Goal: Task Accomplishment & Management: Complete application form

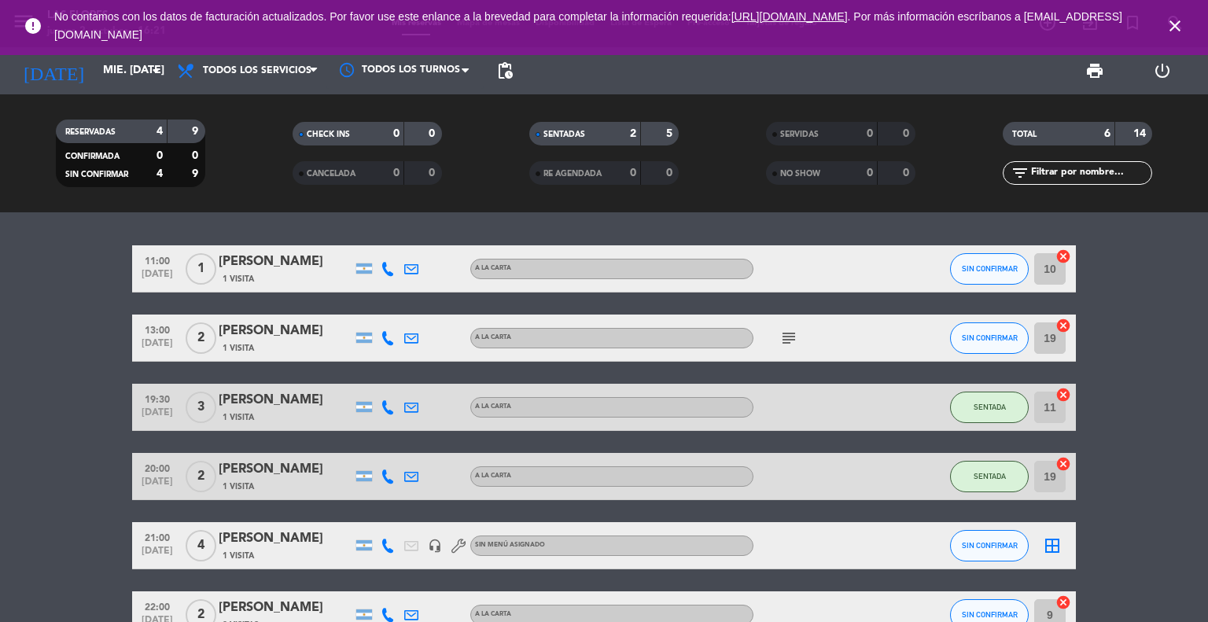
click at [160, 79] on icon "arrow_drop_down" at bounding box center [155, 70] width 19 height 19
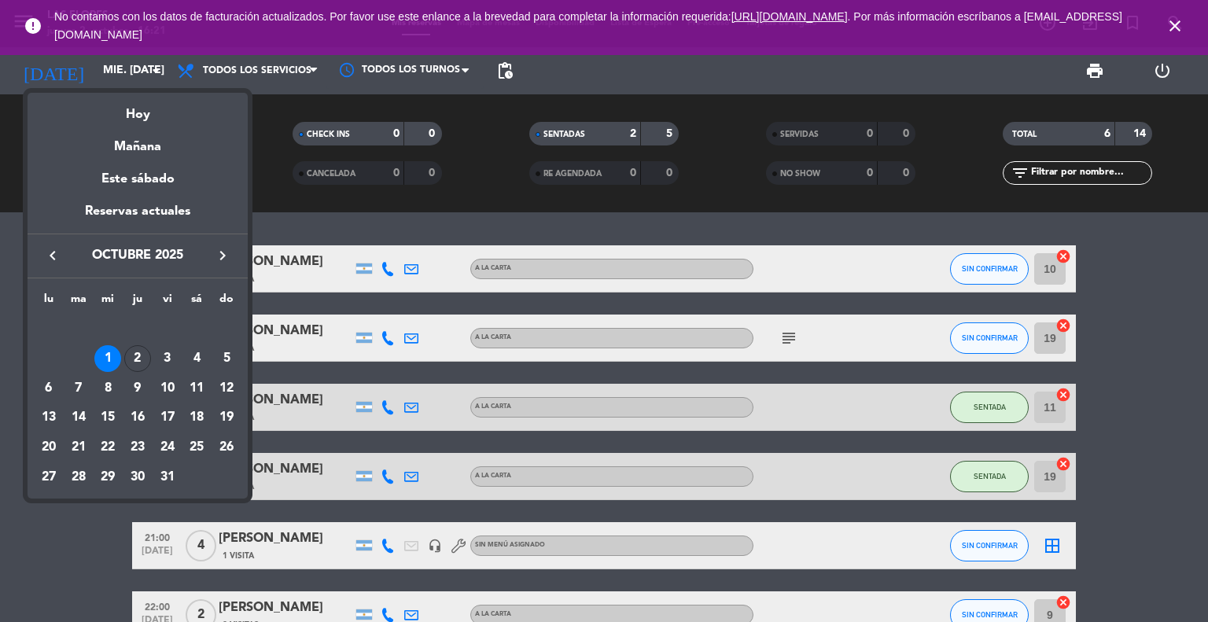
click at [1, 349] on div at bounding box center [604, 311] width 1208 height 622
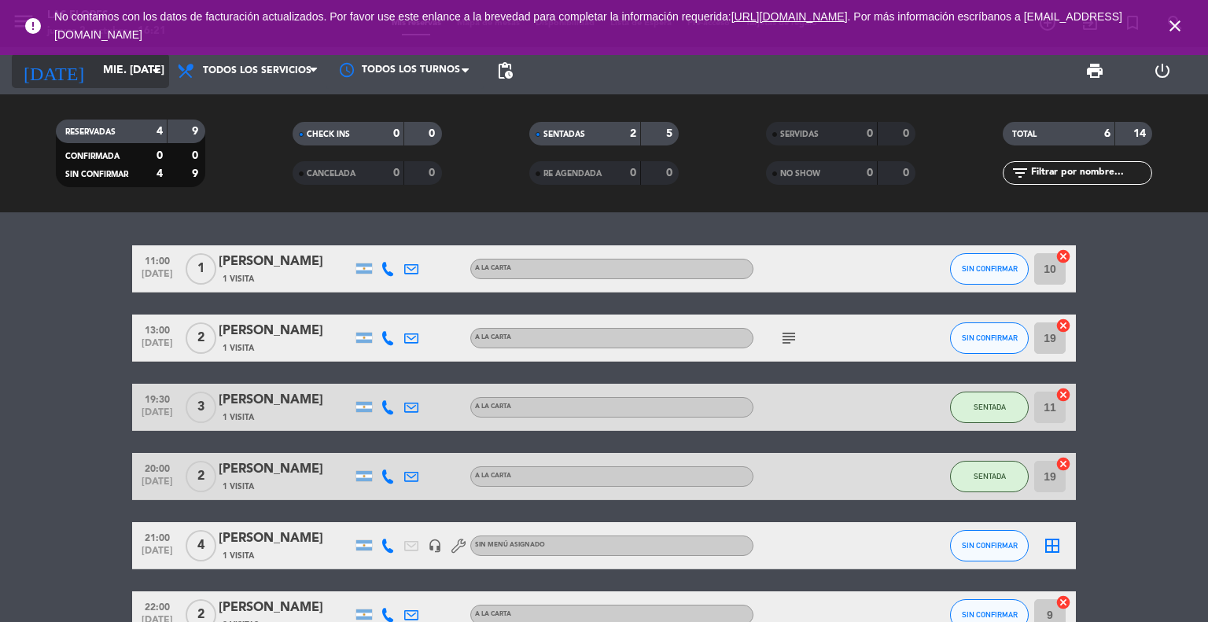
click at [147, 78] on icon "arrow_drop_down" at bounding box center [155, 70] width 19 height 19
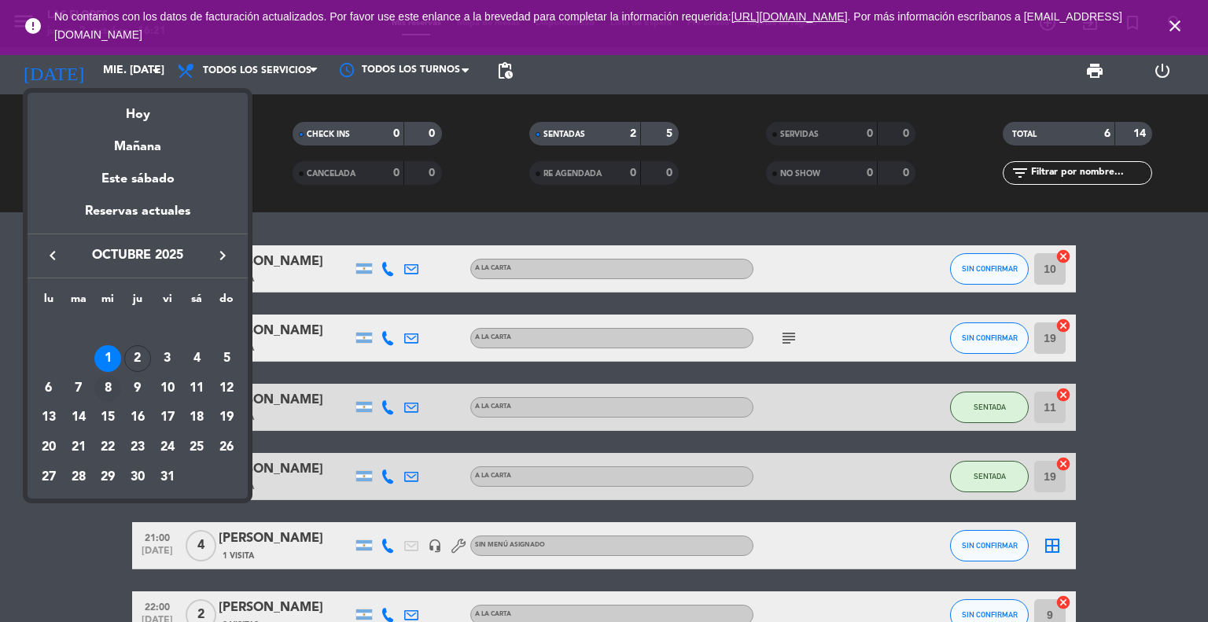
click at [105, 386] on div "8" at bounding box center [107, 388] width 27 height 27
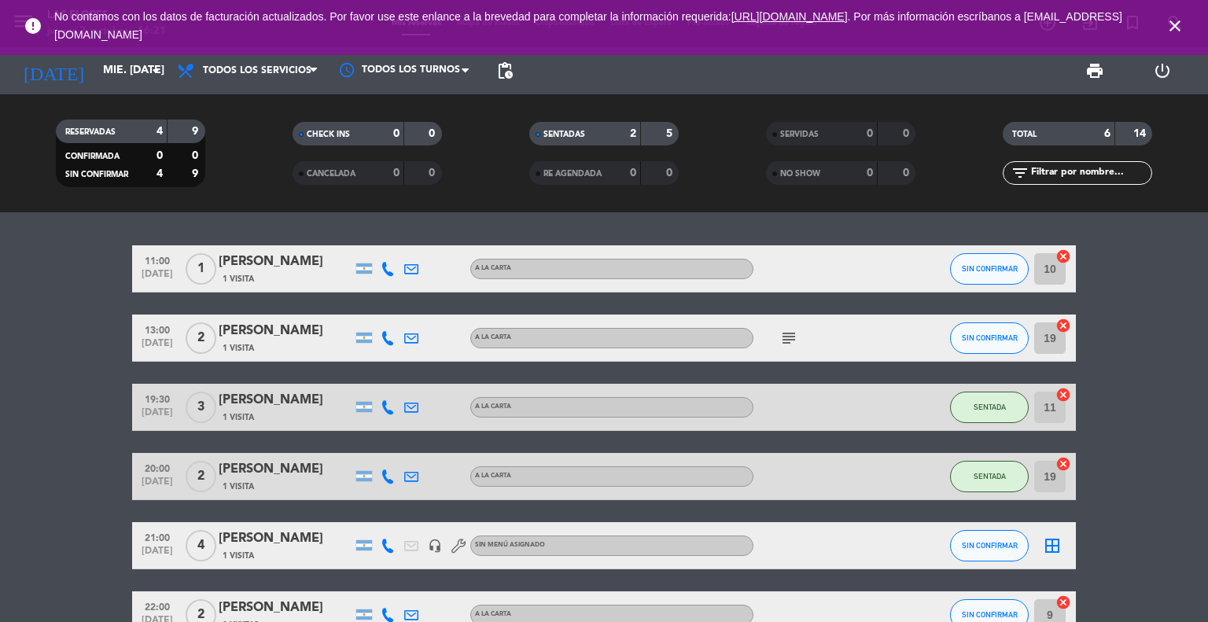
type input "mié. [DATE]"
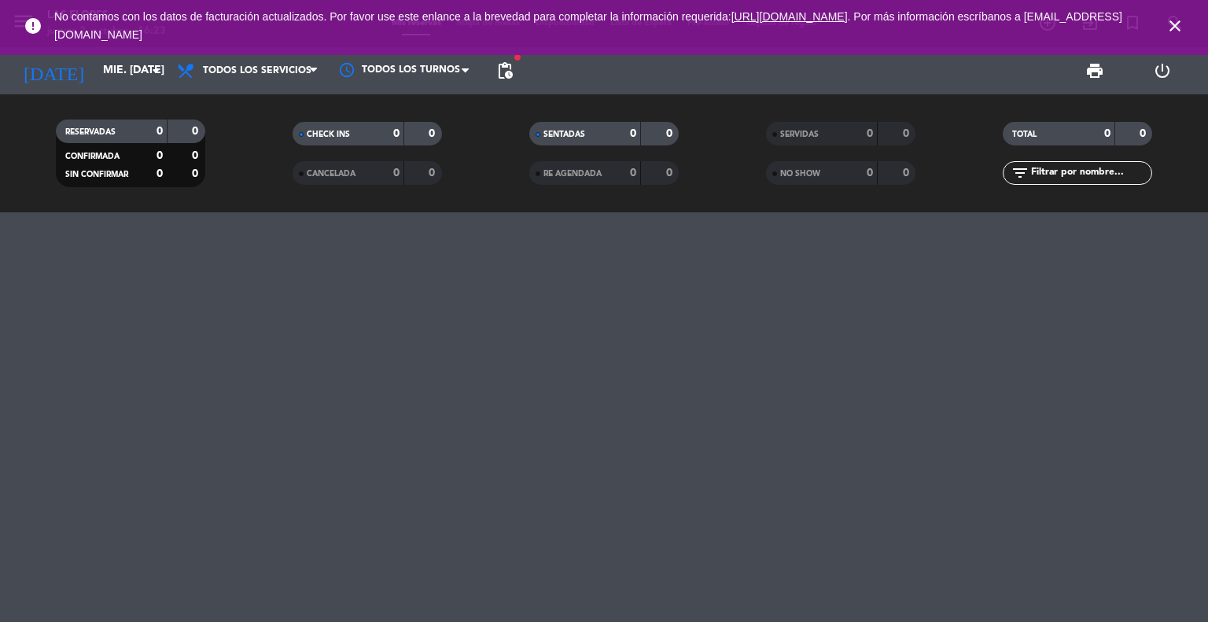
click at [113, 370] on div at bounding box center [604, 417] width 1208 height 410
click at [516, 63] on span "pending_actions" at bounding box center [504, 70] width 31 height 31
click at [507, 68] on span "pending_actions" at bounding box center [504, 70] width 19 height 19
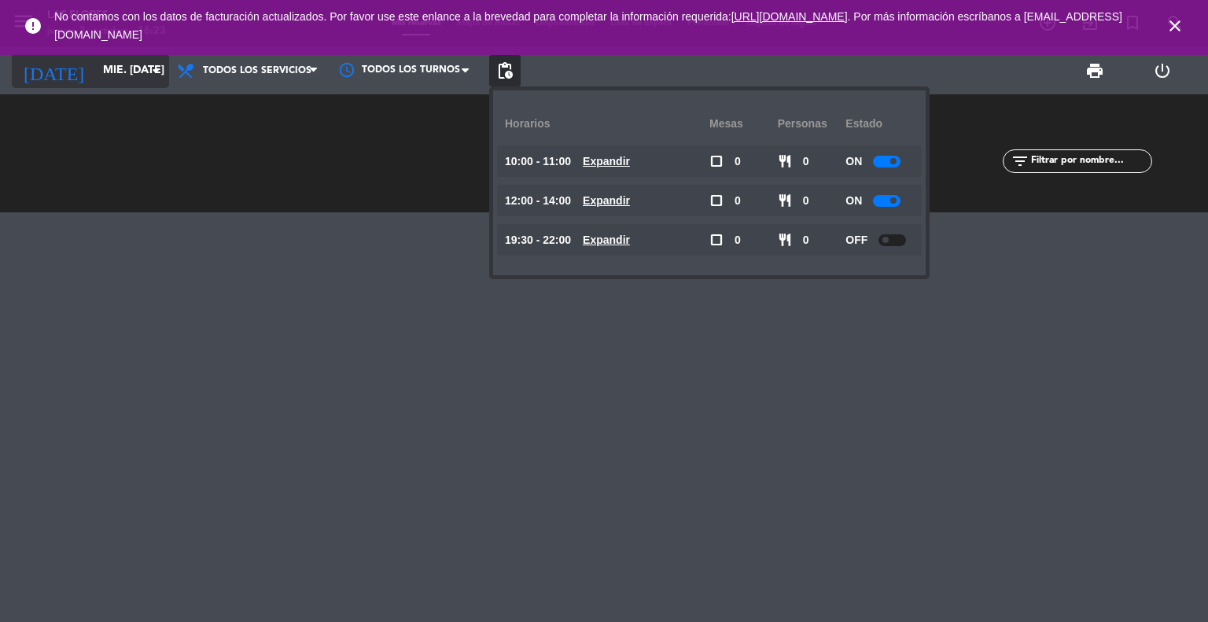
click at [132, 83] on input "mié. [DATE]" at bounding box center [169, 71] width 149 height 28
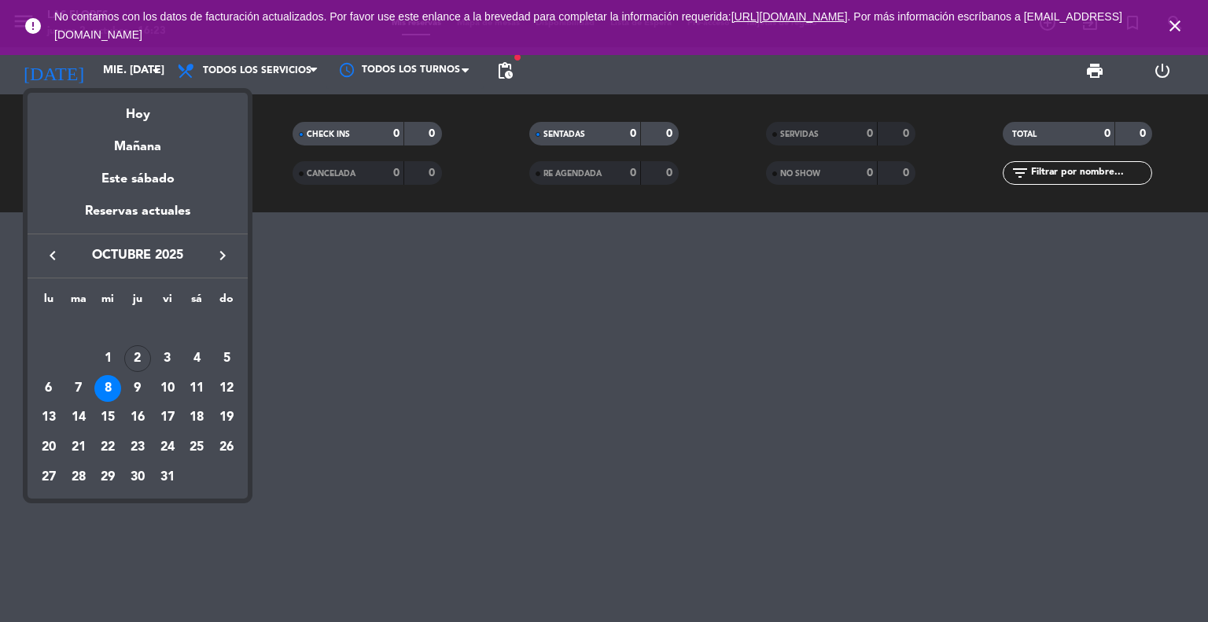
click at [102, 396] on div "8" at bounding box center [107, 388] width 27 height 27
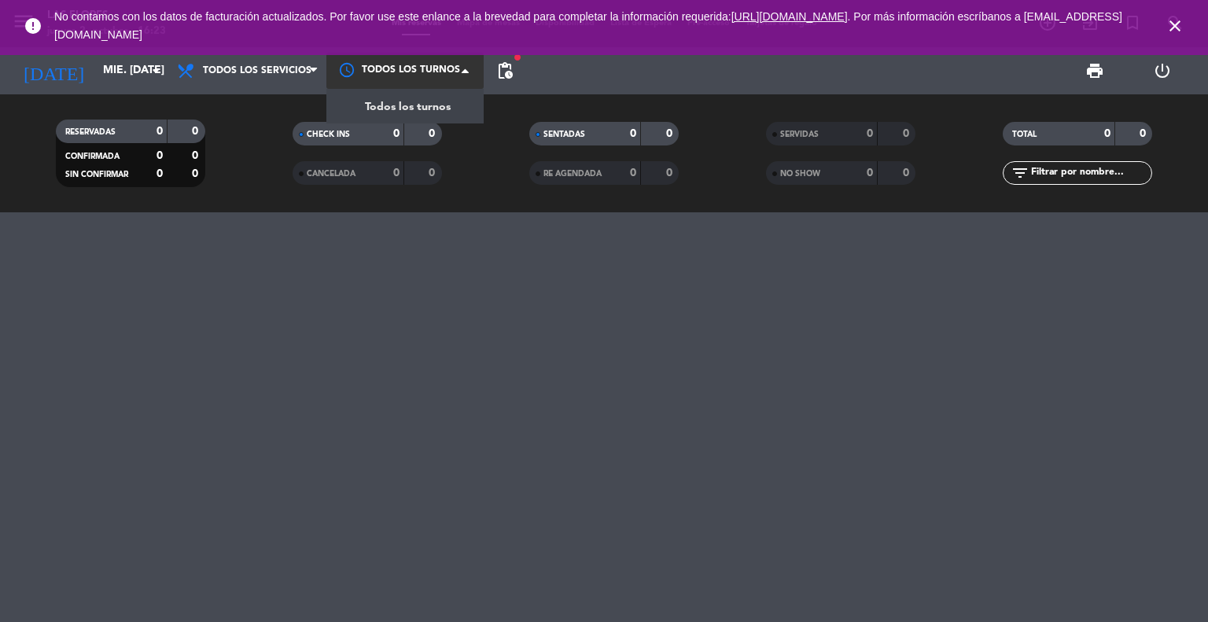
click at [408, 65] on div at bounding box center [404, 70] width 157 height 35
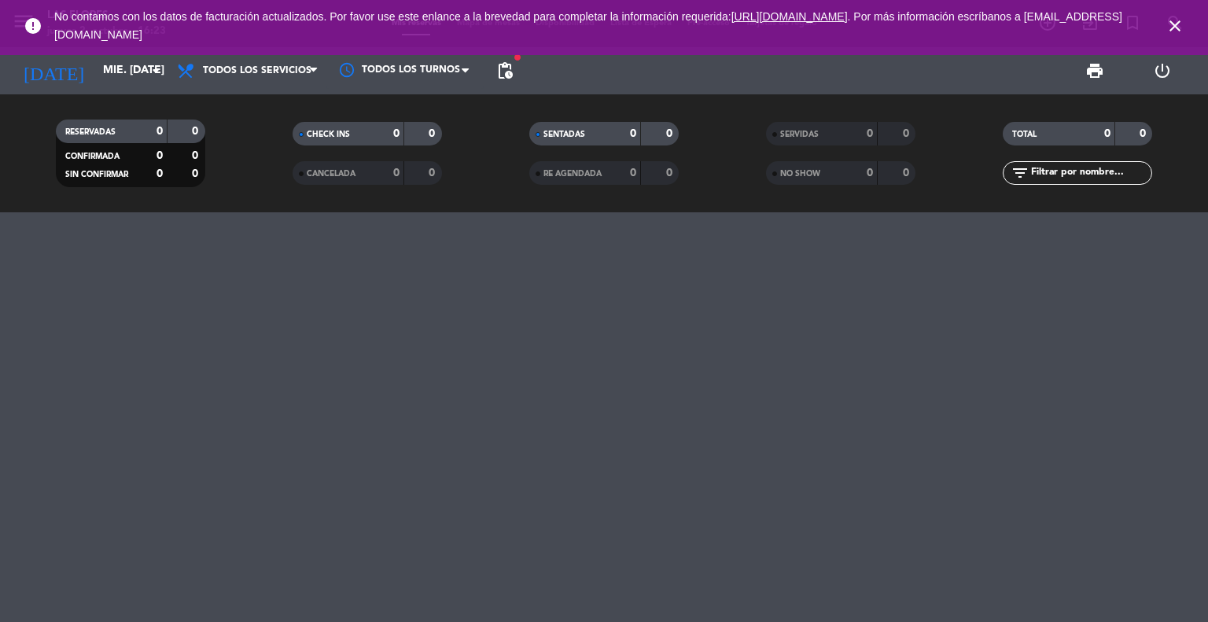
click at [1171, 25] on icon "close" at bounding box center [1175, 26] width 19 height 19
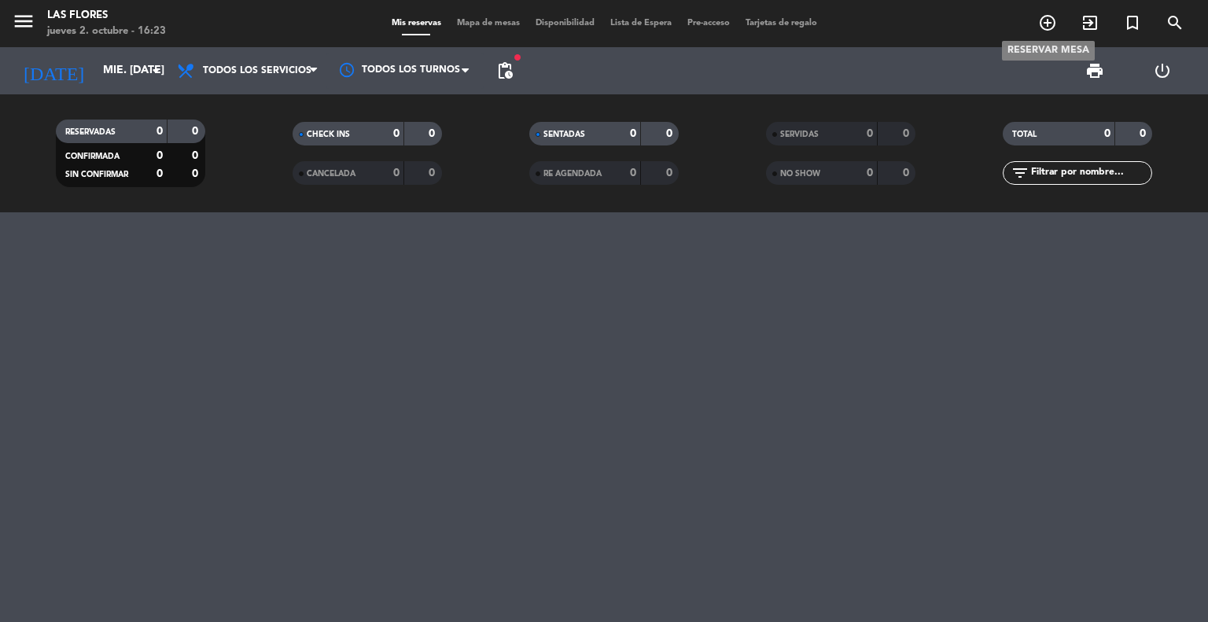
click at [1048, 19] on icon "add_circle_outline" at bounding box center [1047, 22] width 19 height 19
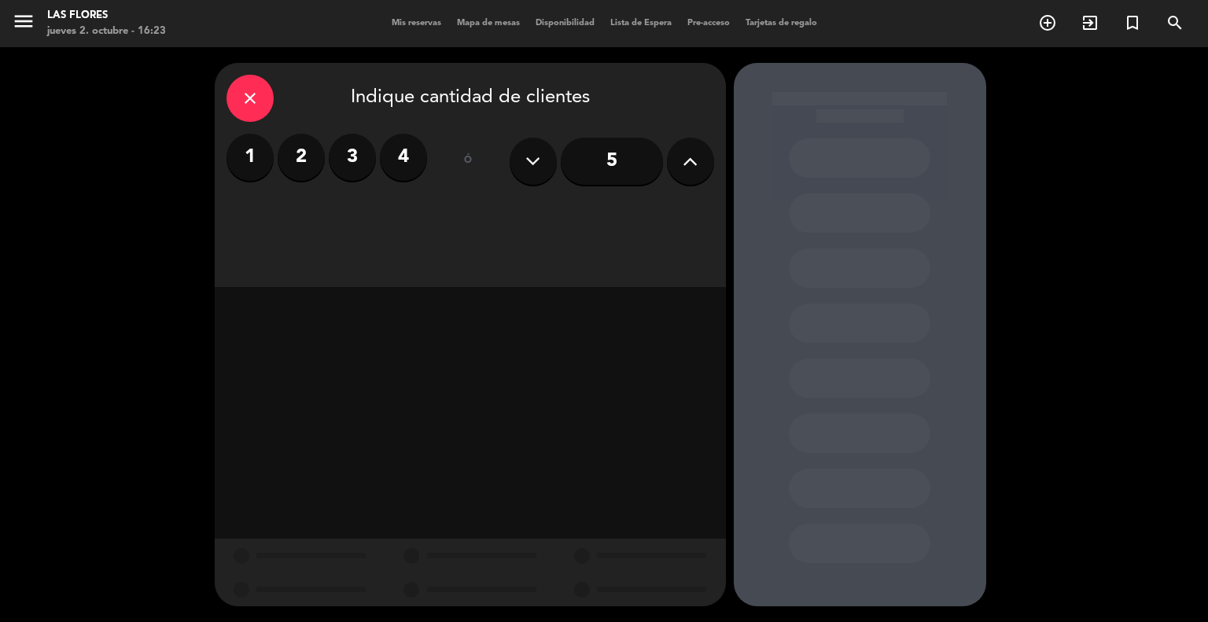
click at [680, 160] on button at bounding box center [690, 161] width 47 height 47
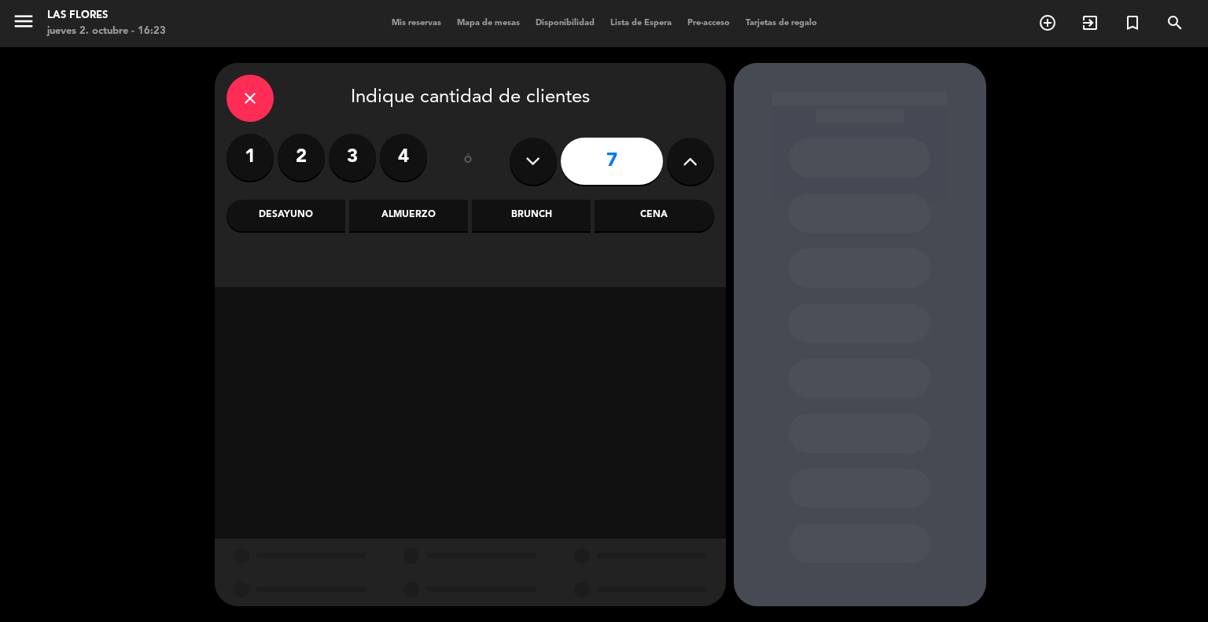
click at [680, 160] on button at bounding box center [690, 161] width 47 height 47
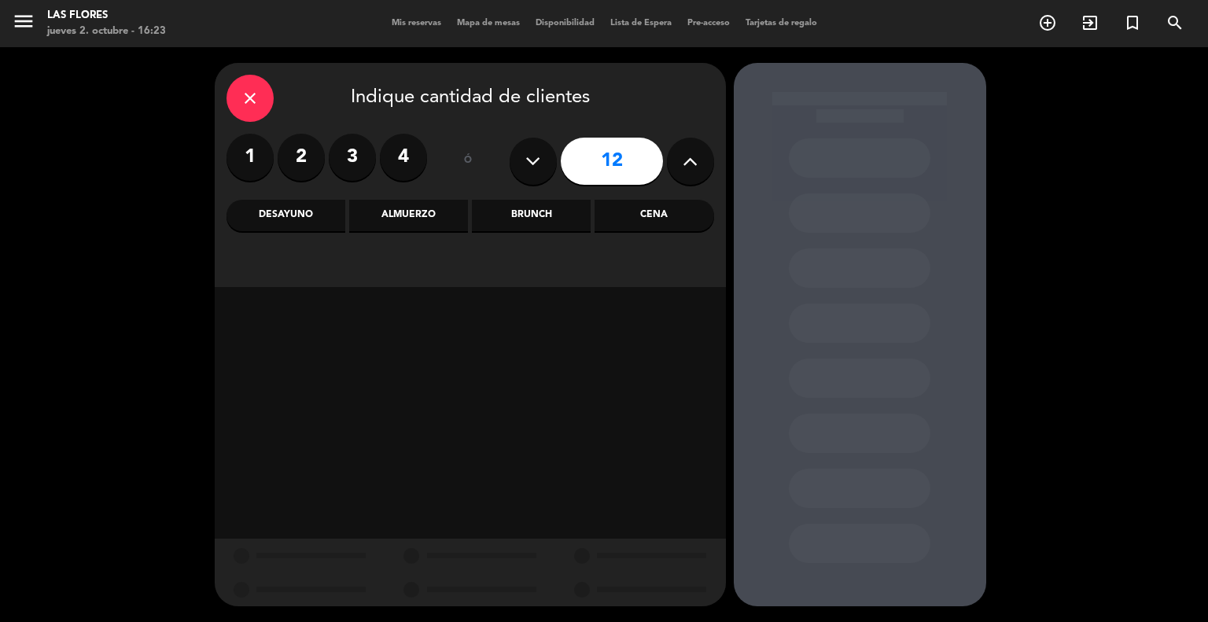
click at [680, 160] on button at bounding box center [690, 161] width 47 height 47
type input "14"
click at [374, 217] on div "Almuerzo" at bounding box center [408, 215] width 119 height 31
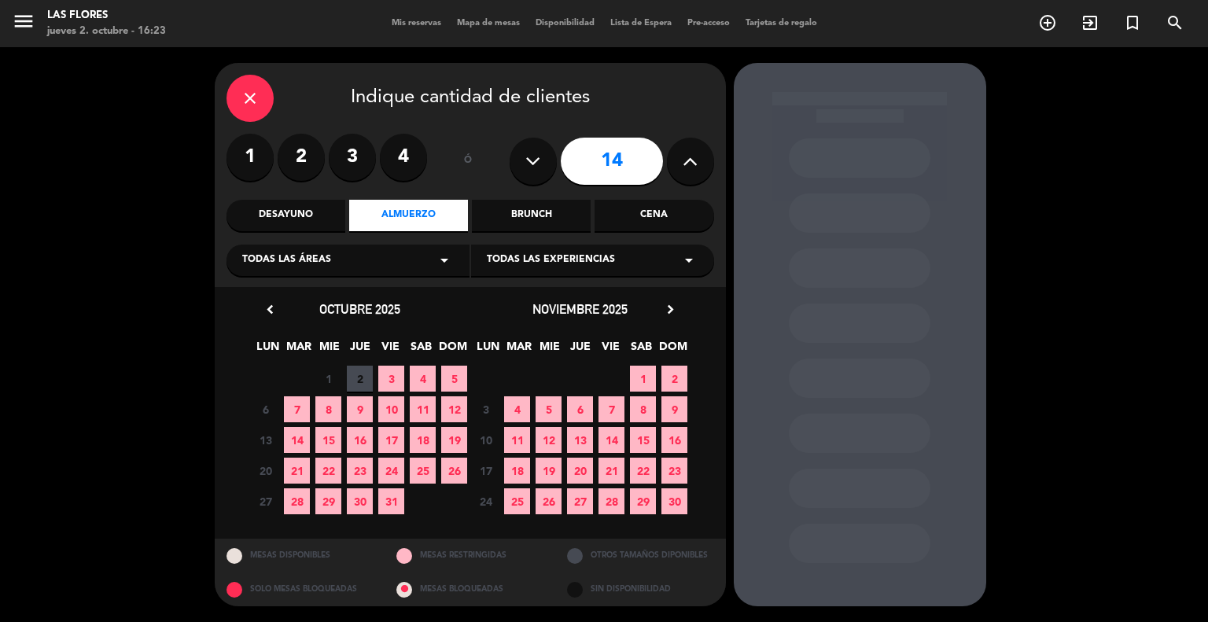
click at [330, 408] on span "8" at bounding box center [328, 409] width 26 height 26
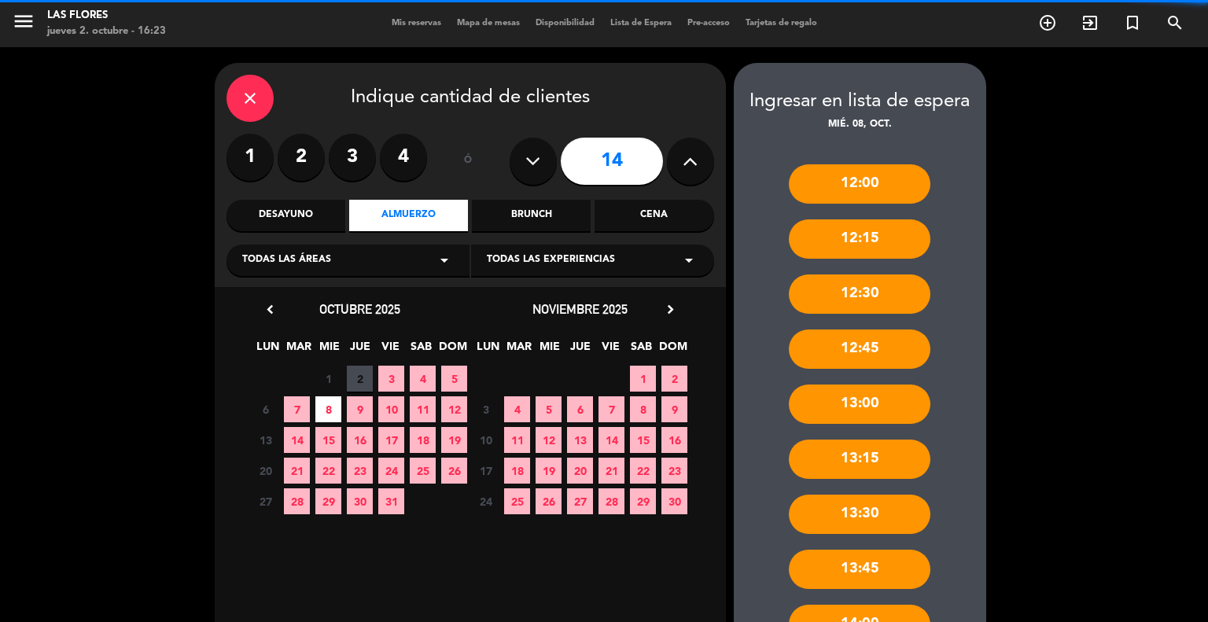
click at [450, 260] on icon "arrow_drop_down" at bounding box center [444, 260] width 19 height 19
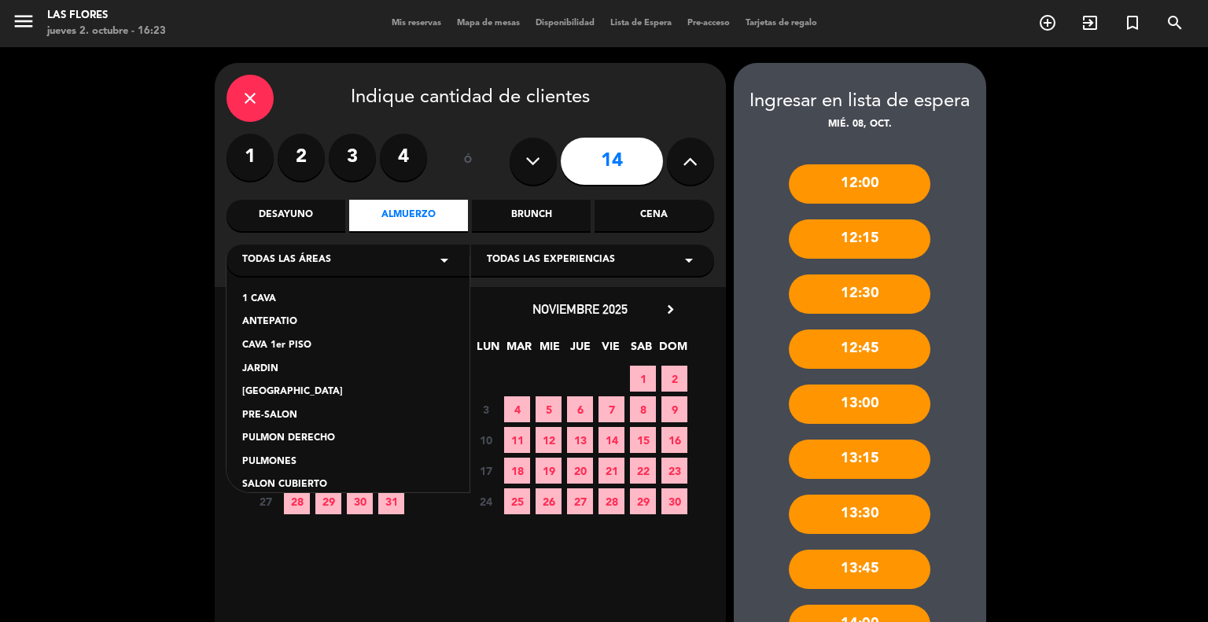
click at [326, 439] on div "PULMON DERECHO" at bounding box center [348, 439] width 212 height 16
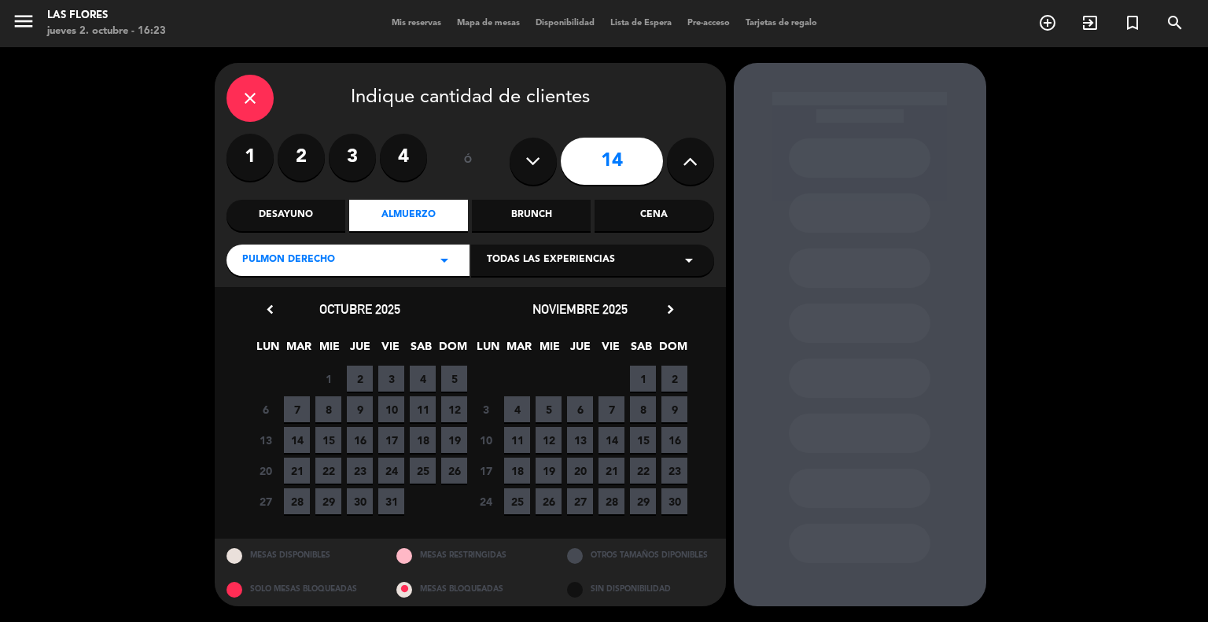
click at [453, 251] on icon "arrow_drop_down" at bounding box center [444, 260] width 19 height 19
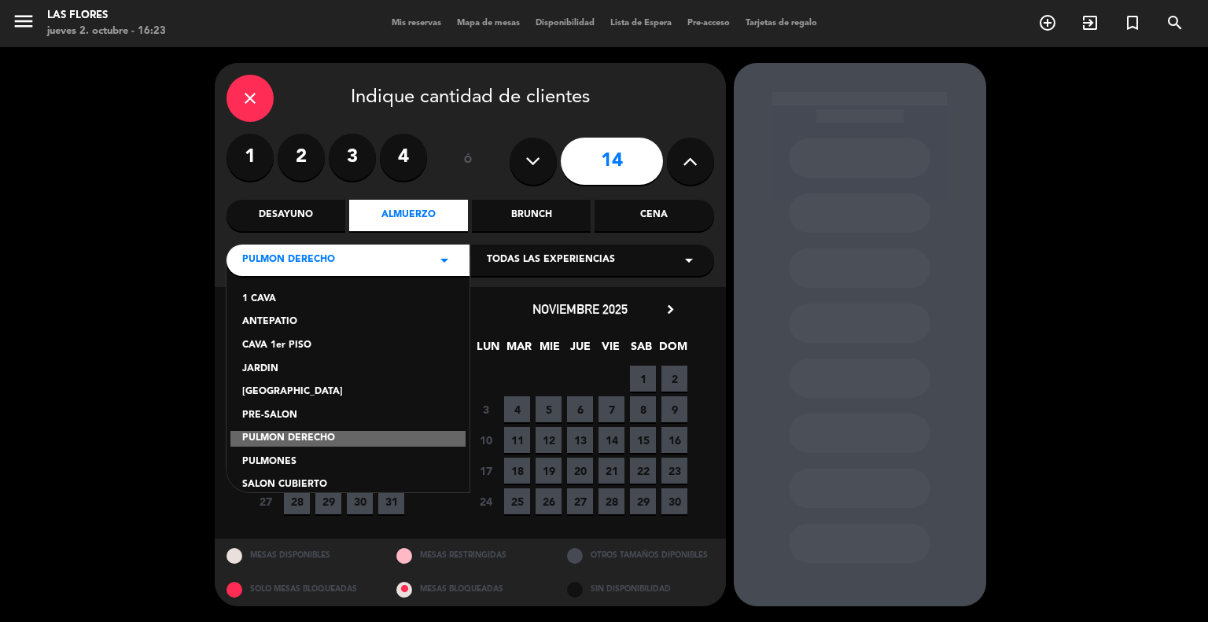
click at [320, 359] on div "1 CAVA ANTEPATIO CAVA 1er PISO JARDIN PLAZA CENTRAL PRE-SALON PULMON DERECHO PU…" at bounding box center [348, 374] width 243 height 236
click at [273, 365] on div "JARDIN" at bounding box center [348, 370] width 212 height 16
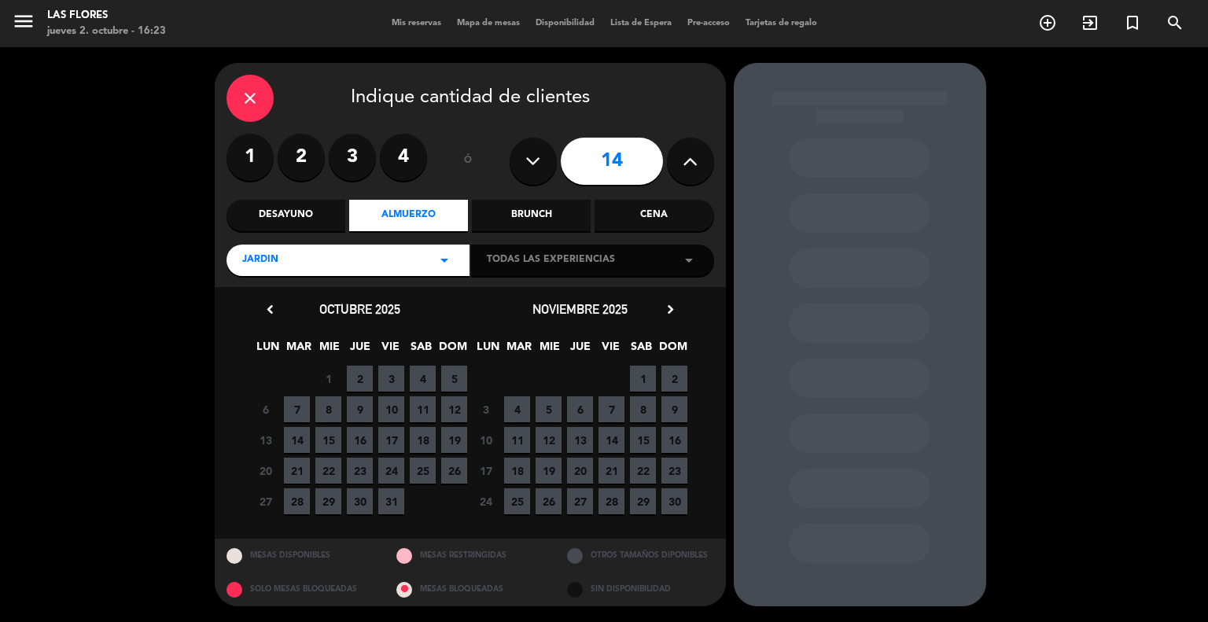
click at [440, 259] on icon "arrow_drop_down" at bounding box center [444, 260] width 19 height 19
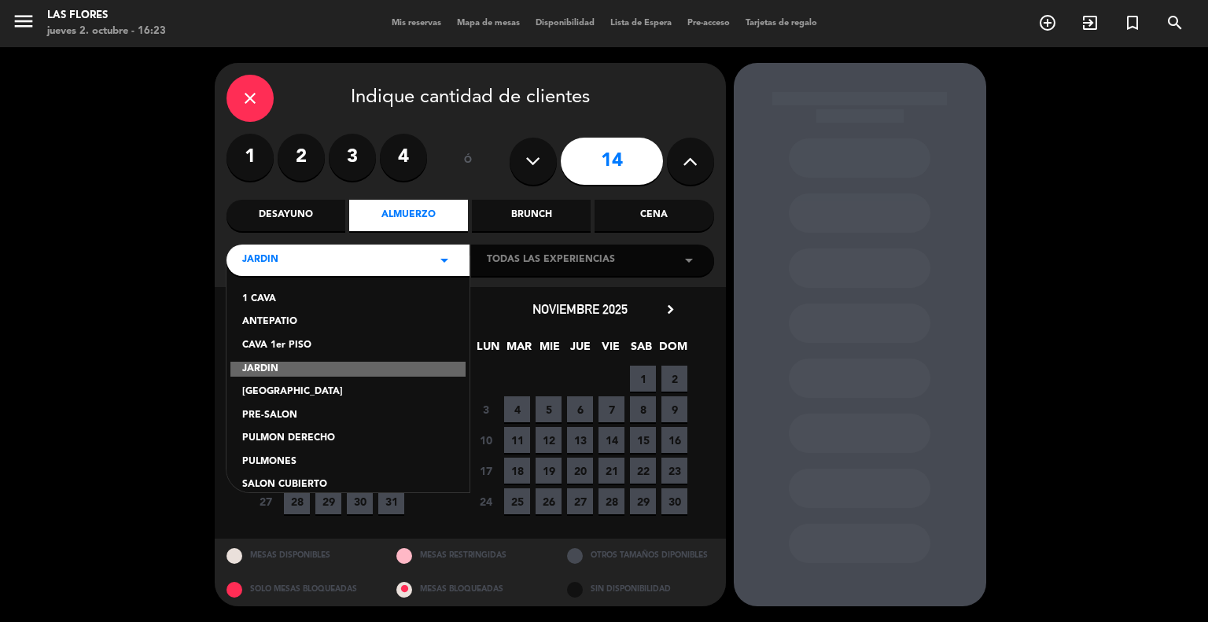
click at [338, 282] on div "1 CAVA ANTEPATIO CAVA 1er PISO JARDIN PLAZA CENTRAL PRE-SALON PULMON DERECHO PU…" at bounding box center [348, 374] width 243 height 236
click at [256, 90] on icon "close" at bounding box center [250, 98] width 19 height 19
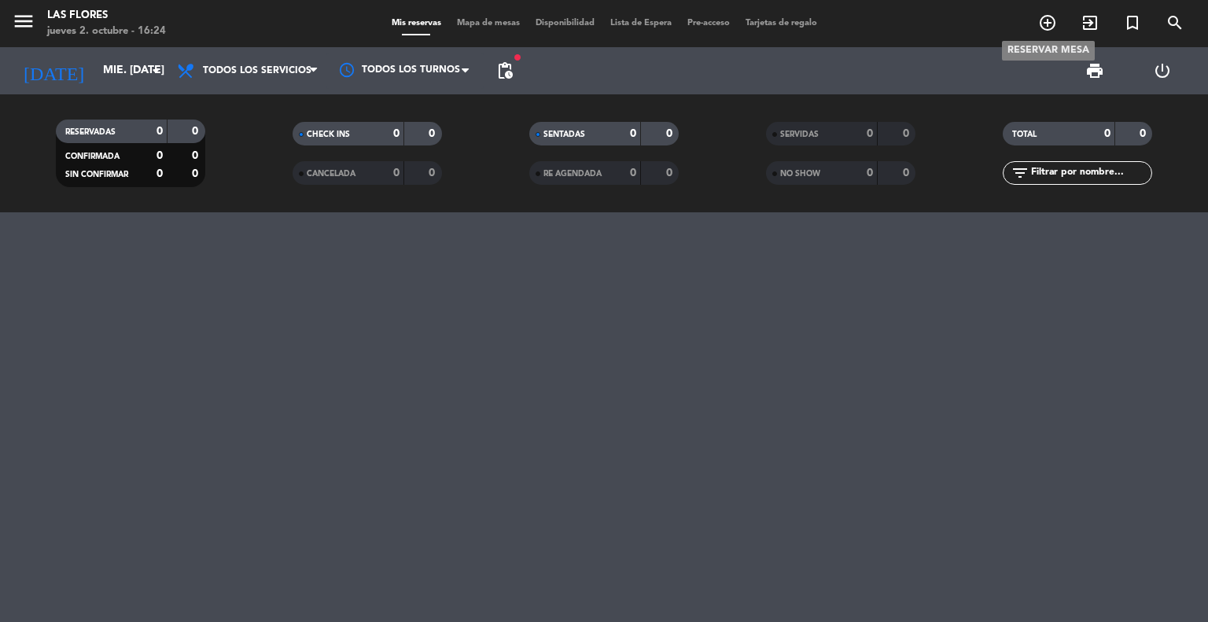
click at [1044, 21] on icon "add_circle_outline" at bounding box center [1047, 22] width 19 height 19
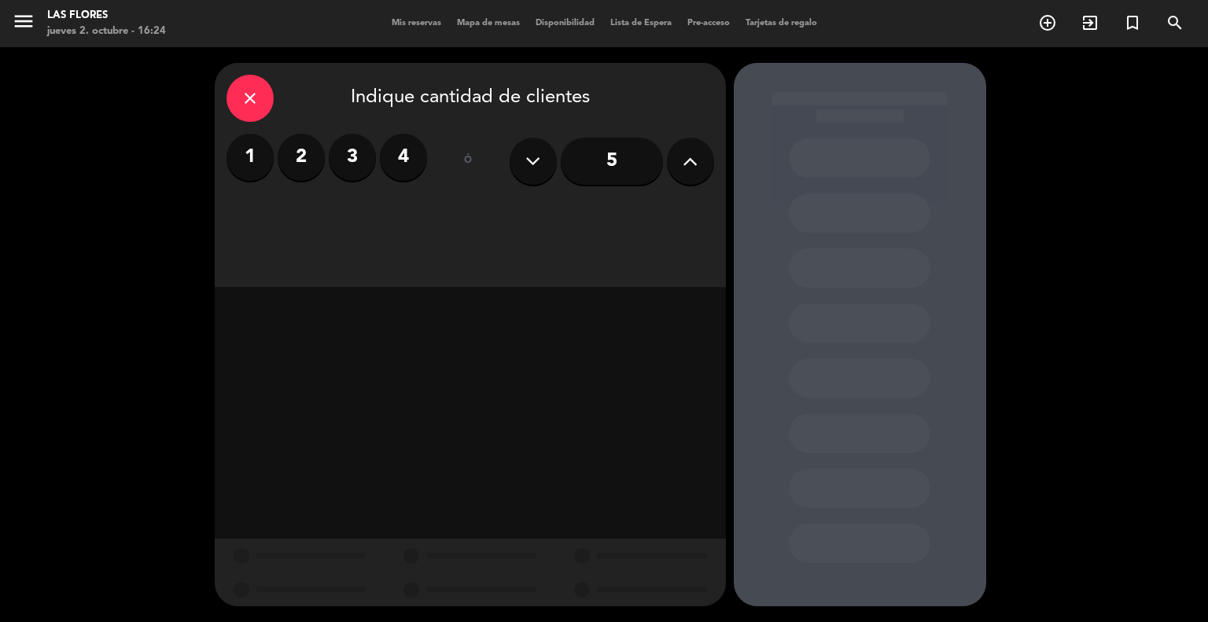
click at [669, 161] on button at bounding box center [690, 161] width 47 height 47
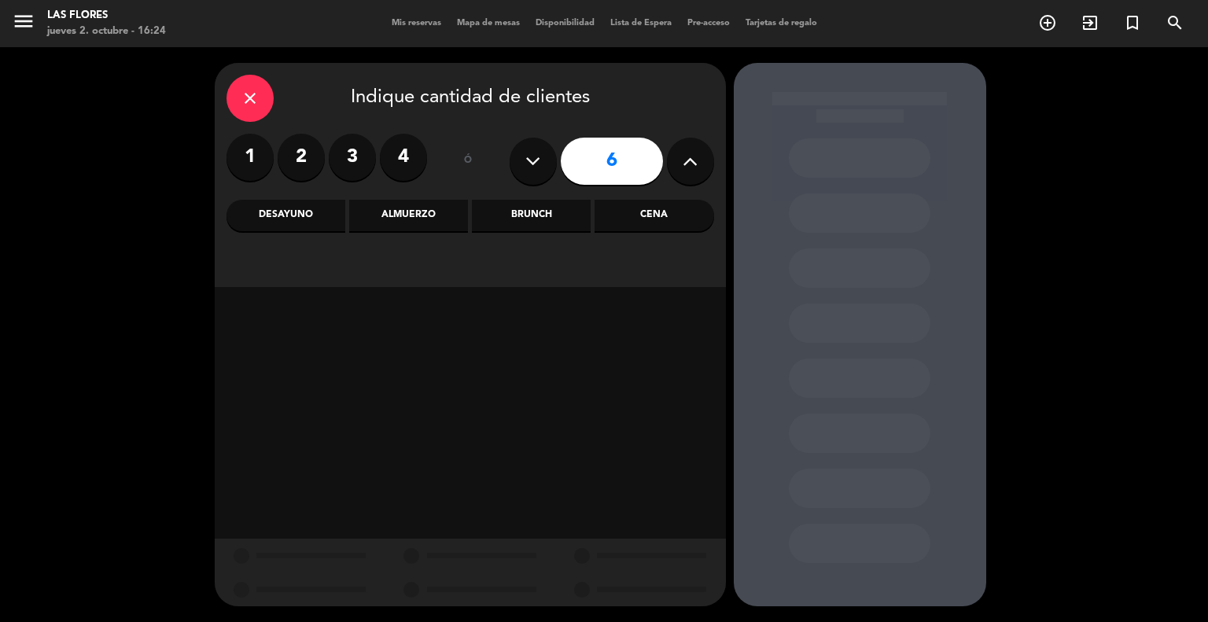
click at [669, 161] on button at bounding box center [690, 161] width 47 height 47
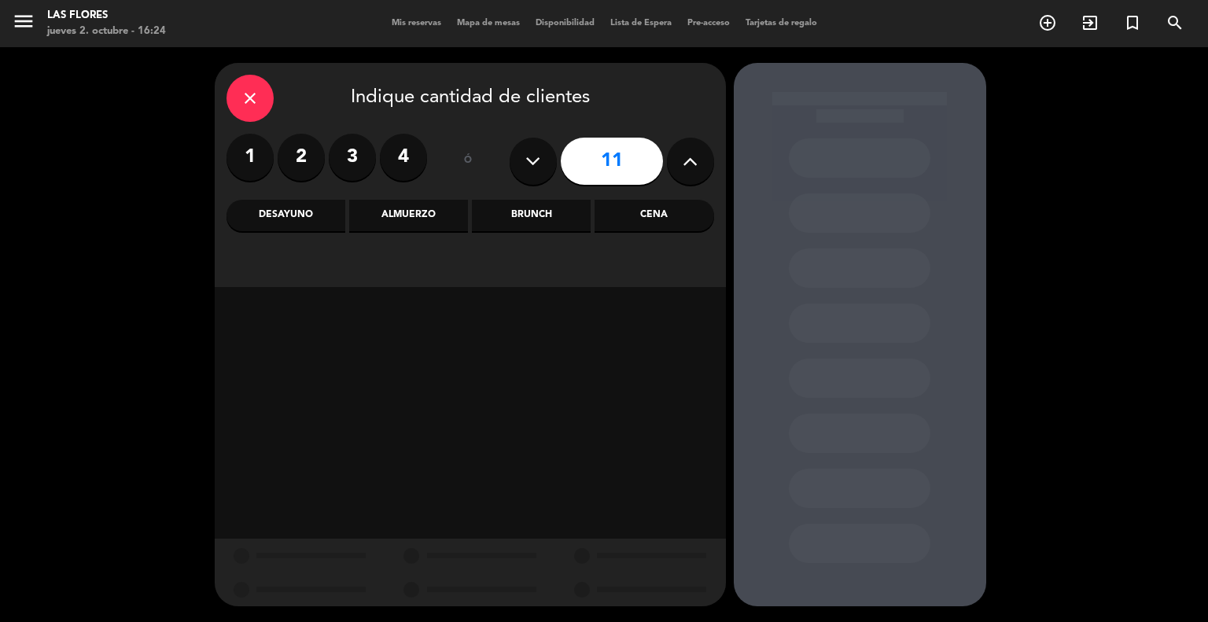
click at [669, 161] on button at bounding box center [690, 161] width 47 height 47
click at [532, 171] on icon at bounding box center [532, 161] width 15 height 24
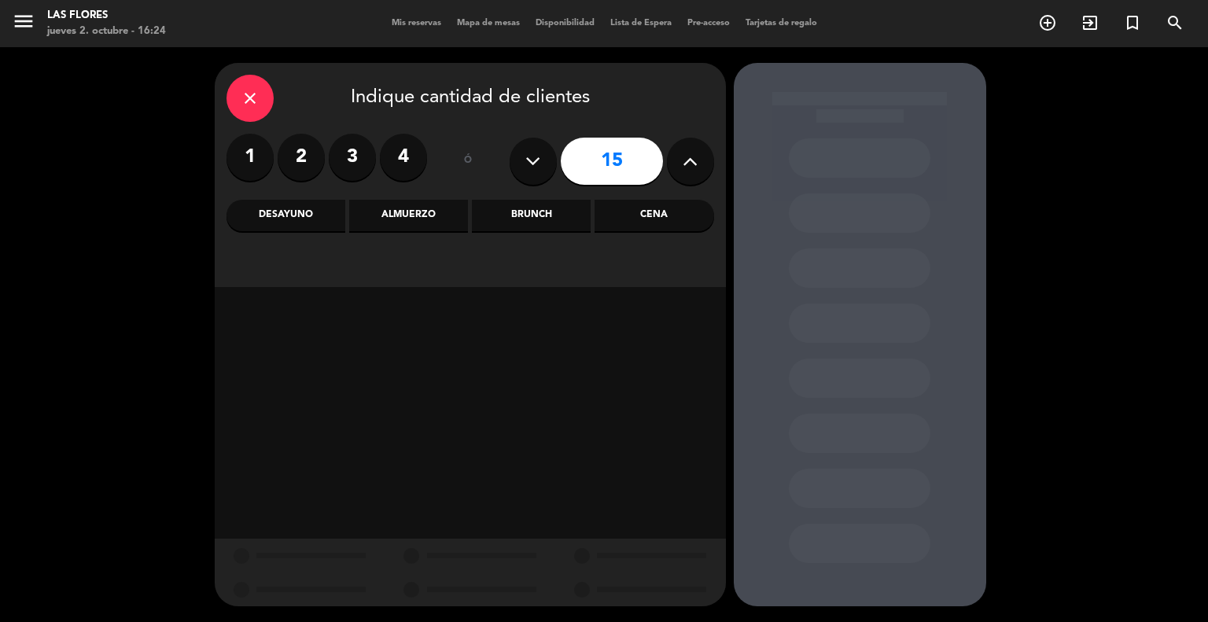
type input "14"
click at [400, 213] on div "Almuerzo" at bounding box center [408, 215] width 119 height 31
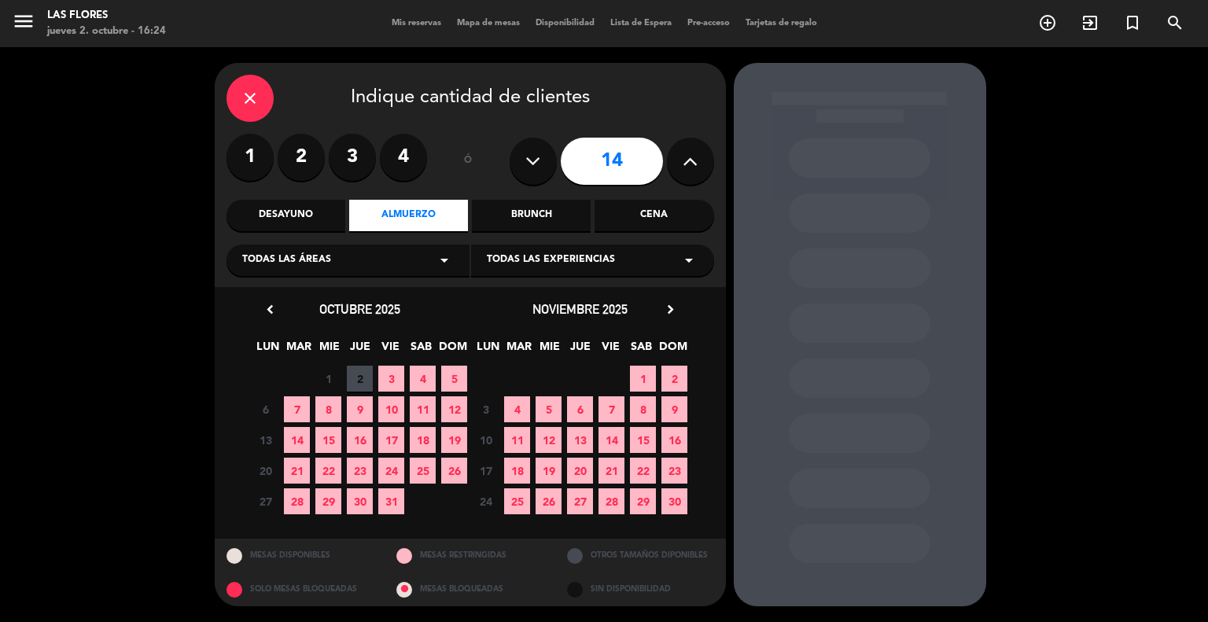
click at [333, 403] on span "8" at bounding box center [328, 409] width 26 height 26
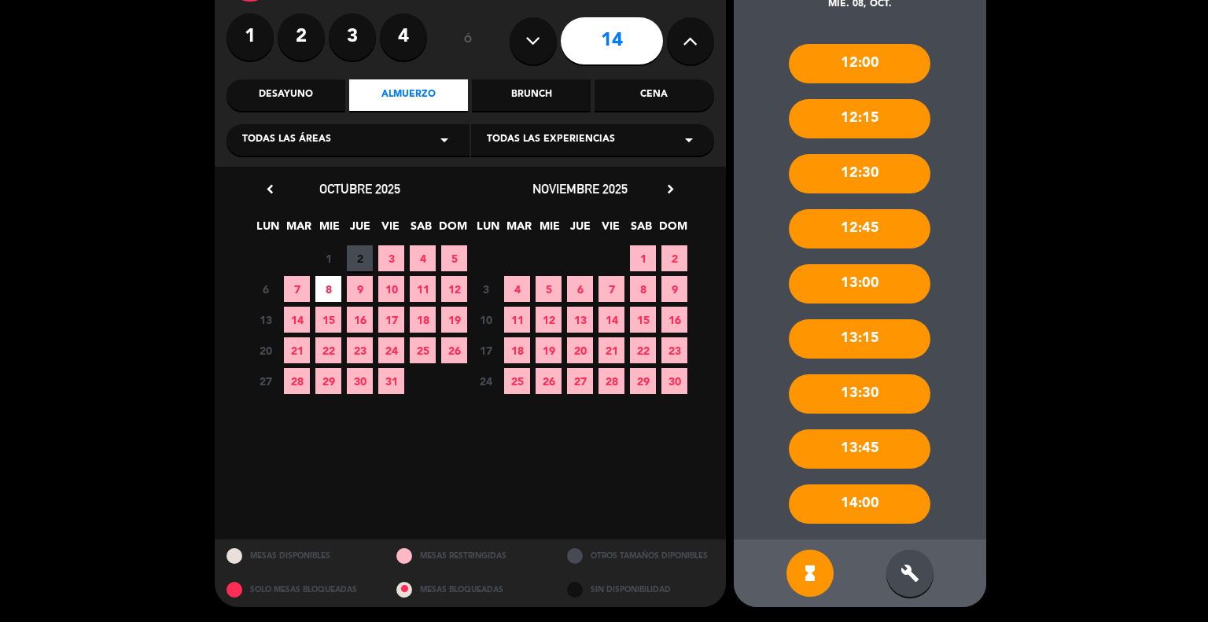
scroll to position [120, 0]
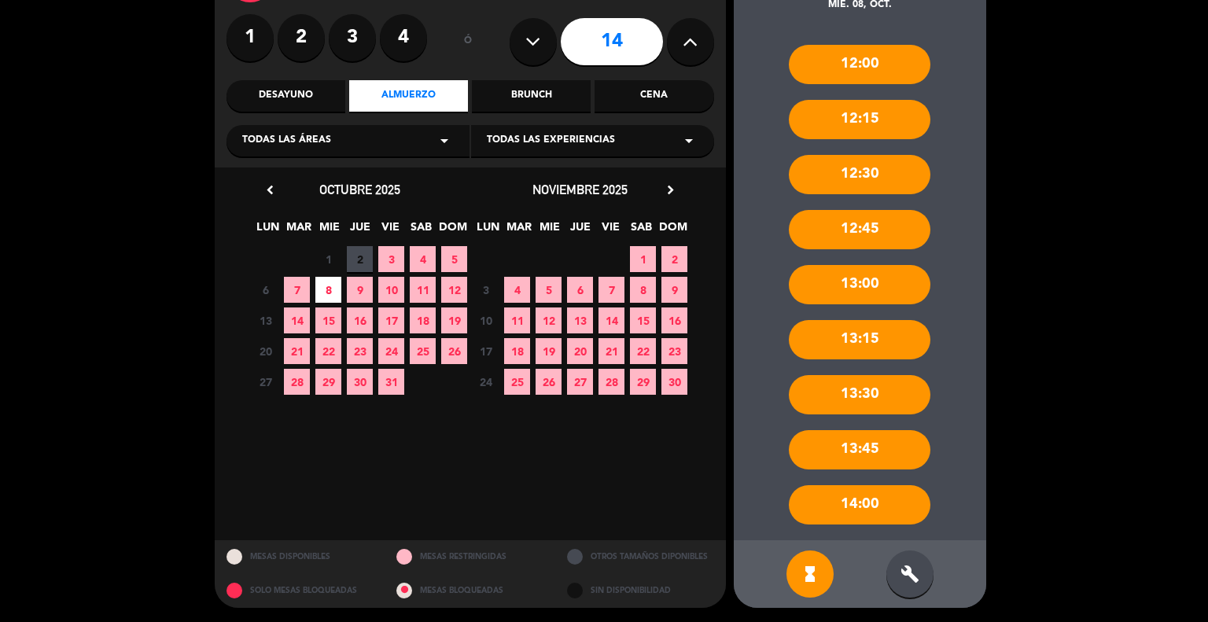
click at [921, 575] on div "build" at bounding box center [909, 574] width 47 height 47
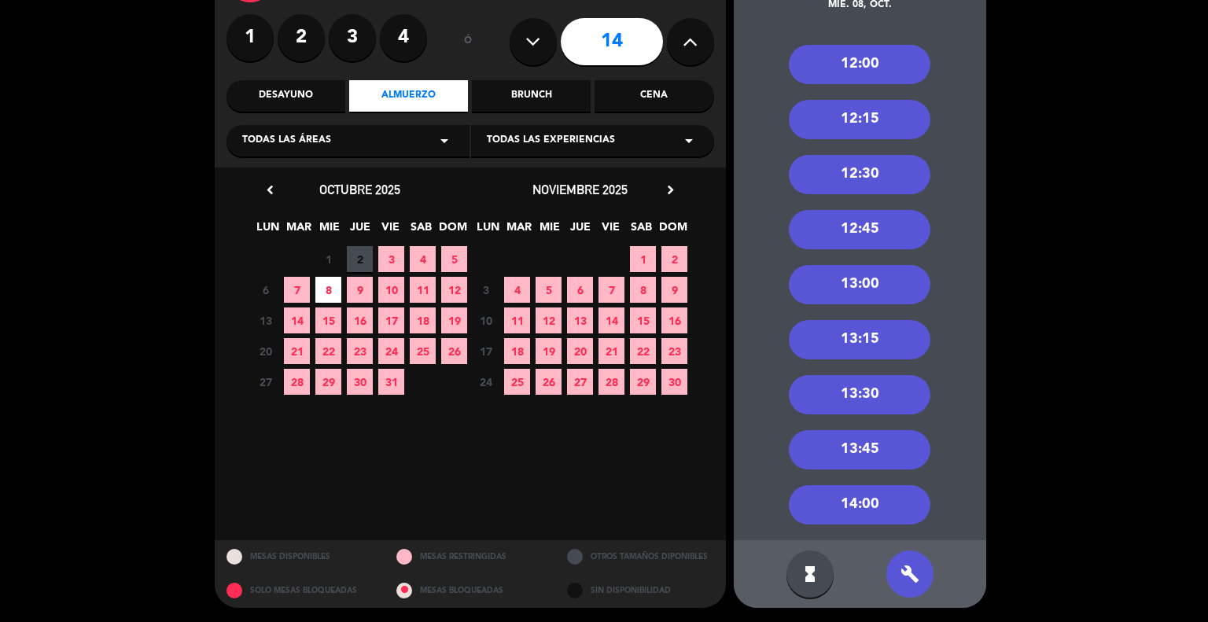
click at [849, 279] on div "13:00" at bounding box center [860, 284] width 142 height 39
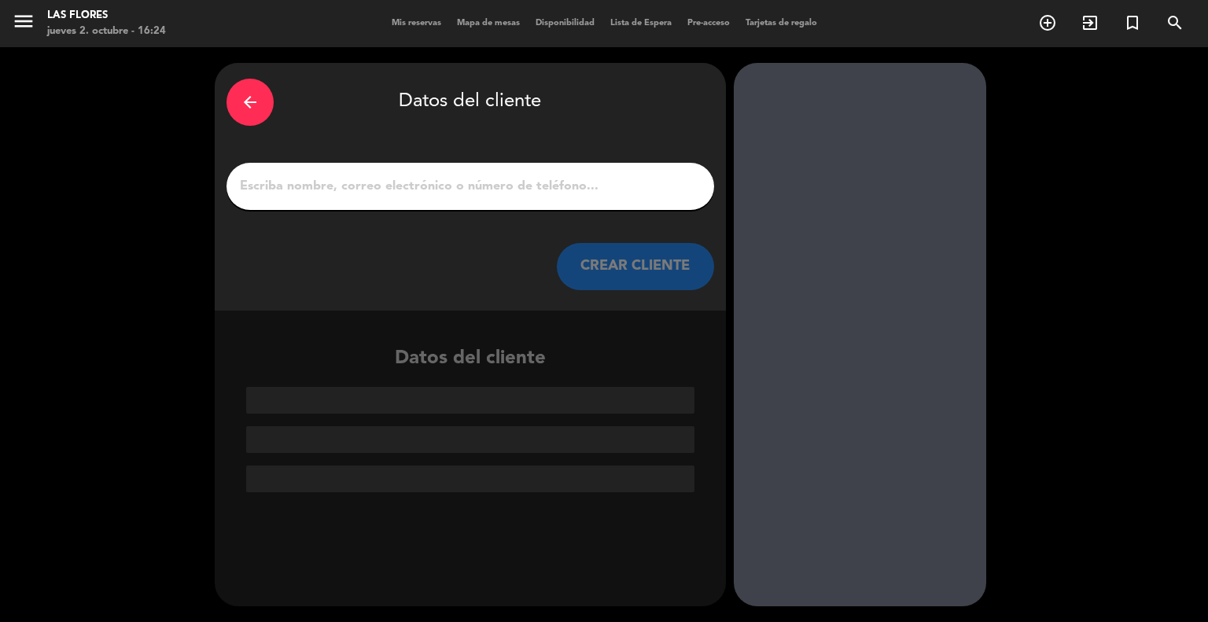
scroll to position [0, 0]
click at [498, 175] on input "1" at bounding box center [470, 186] width 464 height 22
paste input "[PERSON_NAME]"
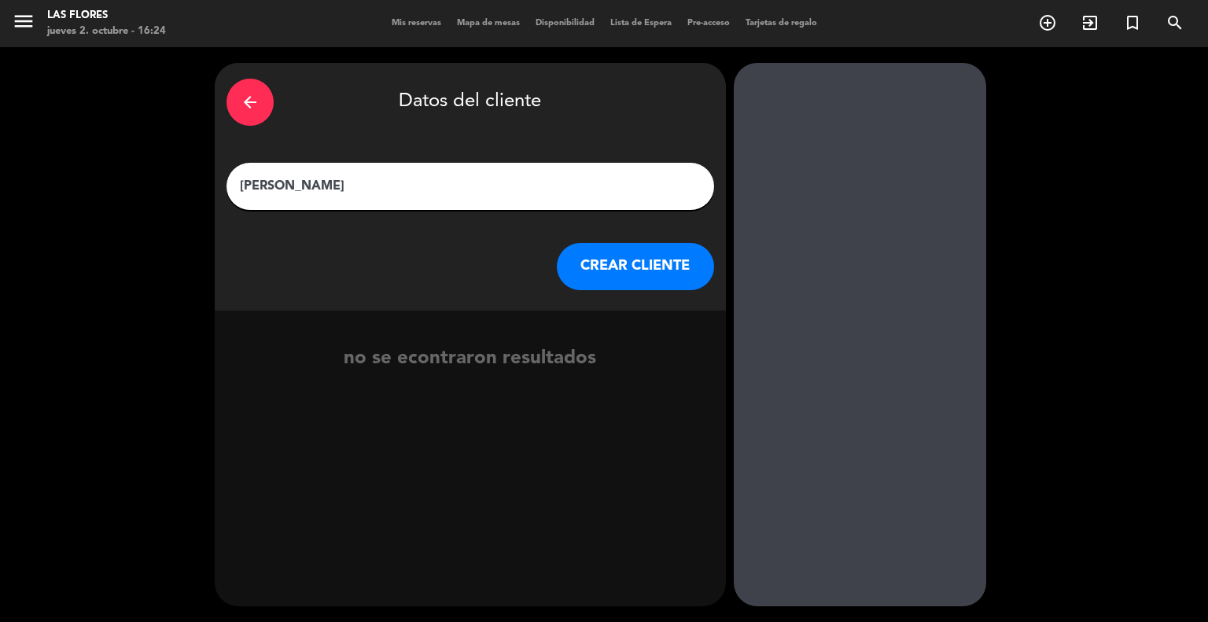
click at [135, 322] on div "arrow_back Datos del cliente [PERSON_NAME] CLIENTE no se econtraron resultados" at bounding box center [604, 334] width 1208 height 575
click at [411, 189] on input "[PERSON_NAME]" at bounding box center [470, 186] width 464 height 22
type input "[PERSON_NAME] (empresa de musica recomenda por prensa pagan)"
click at [571, 254] on button "CREAR CLIENTE" at bounding box center [635, 266] width 157 height 47
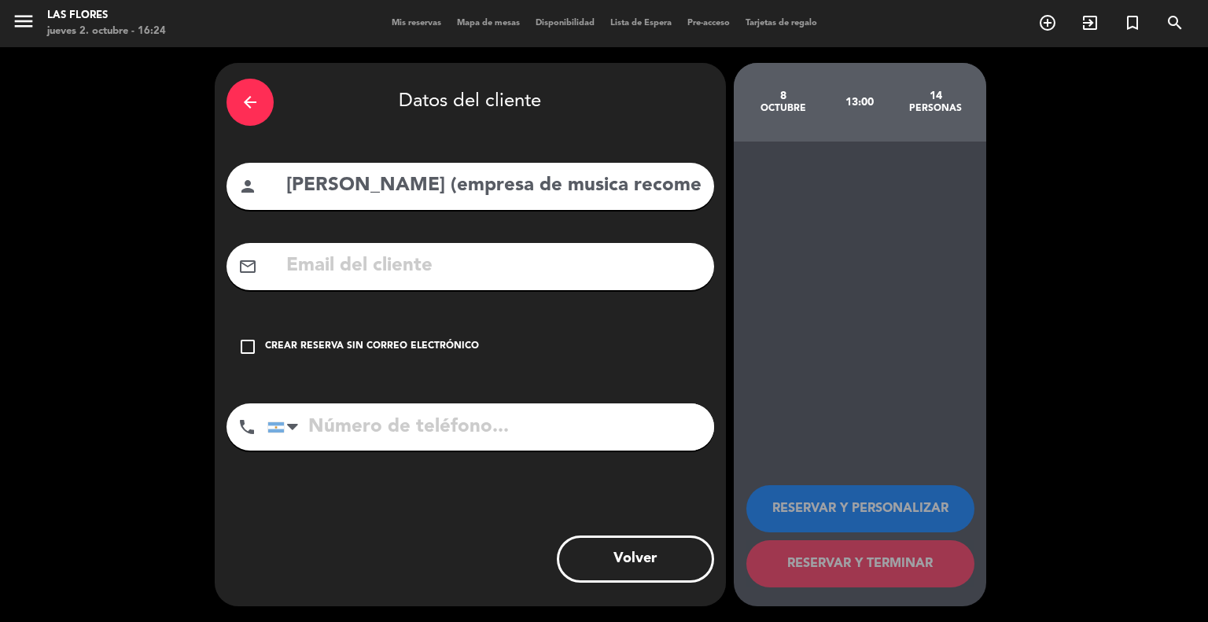
click at [245, 347] on icon "check_box_outline_blank" at bounding box center [247, 346] width 19 height 19
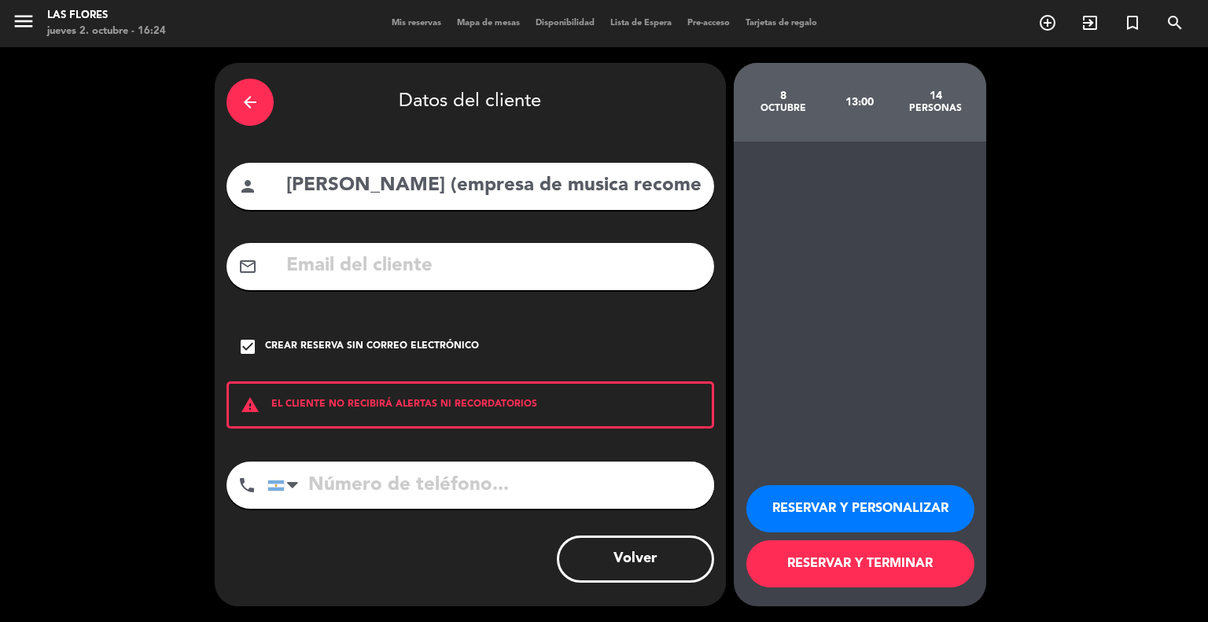
click at [870, 569] on button "RESERVAR Y TERMINAR" at bounding box center [860, 563] width 228 height 47
